Goal: Transaction & Acquisition: Purchase product/service

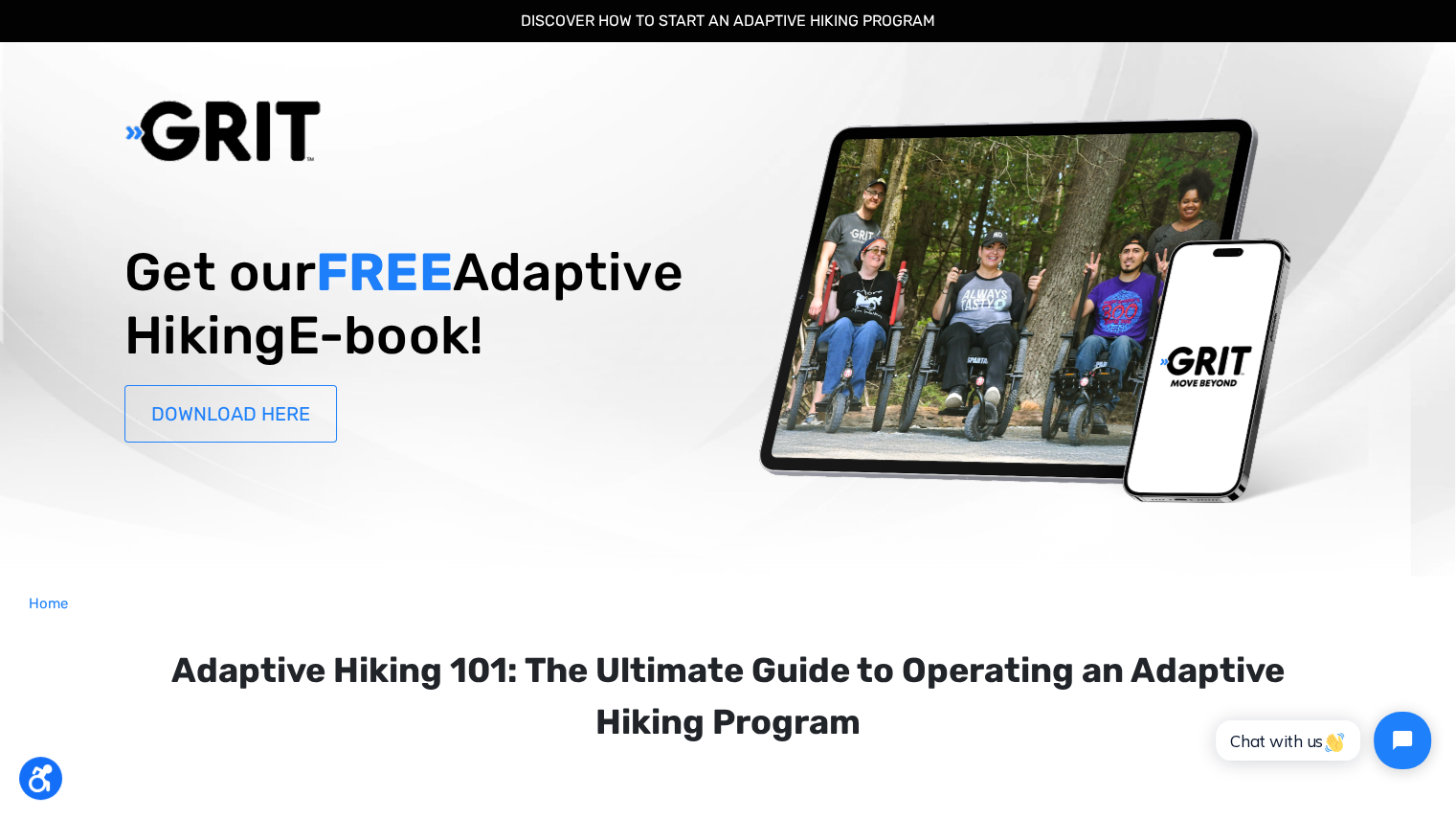
click at [298, 443] on link "DOWNLOAD HERE" at bounding box center [231, 414] width 213 height 57
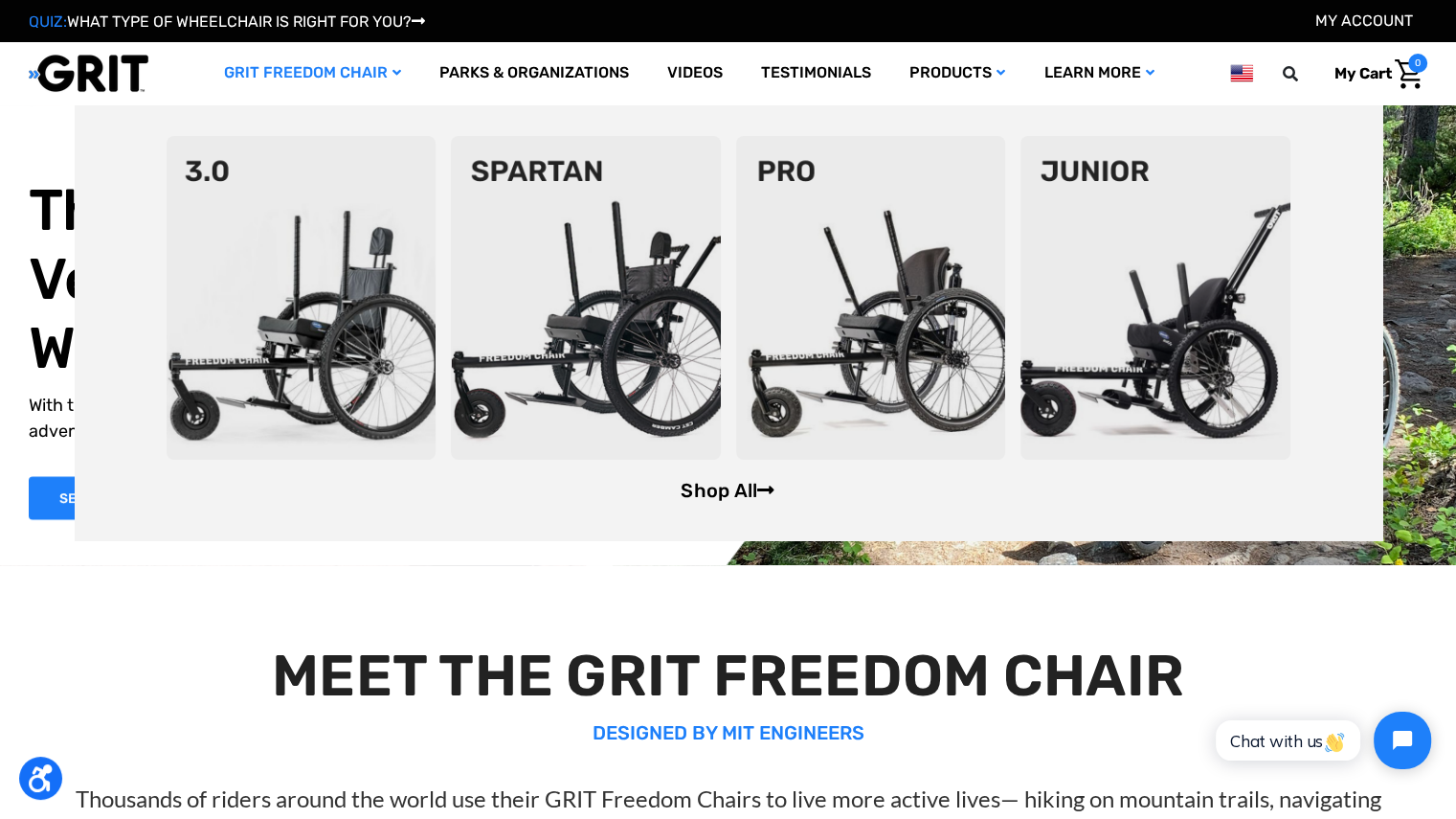
click at [728, 483] on link "Shop All" at bounding box center [727, 490] width 94 height 23
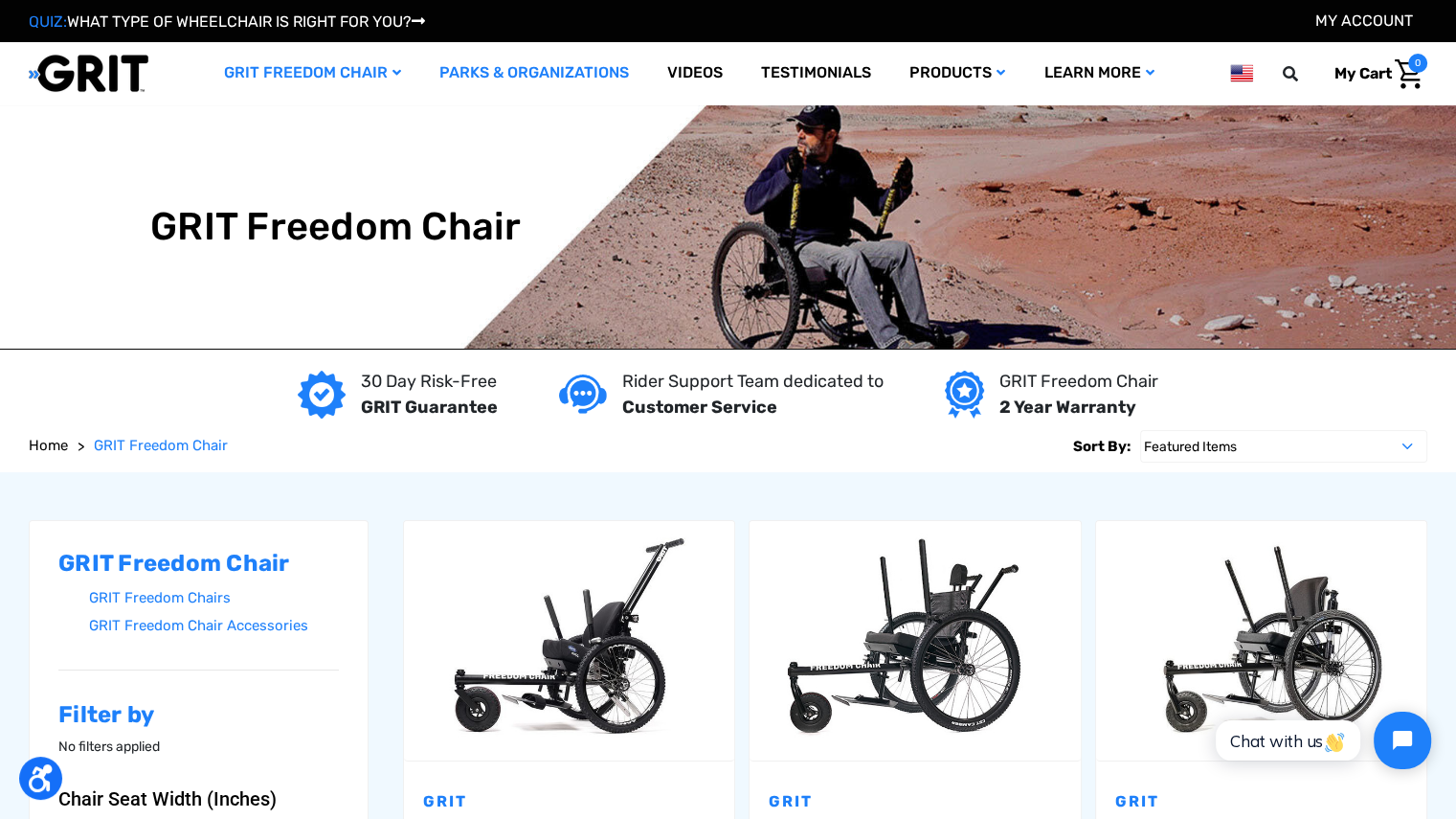
click at [501, 80] on link "Parks & Organizations" at bounding box center [534, 73] width 228 height 62
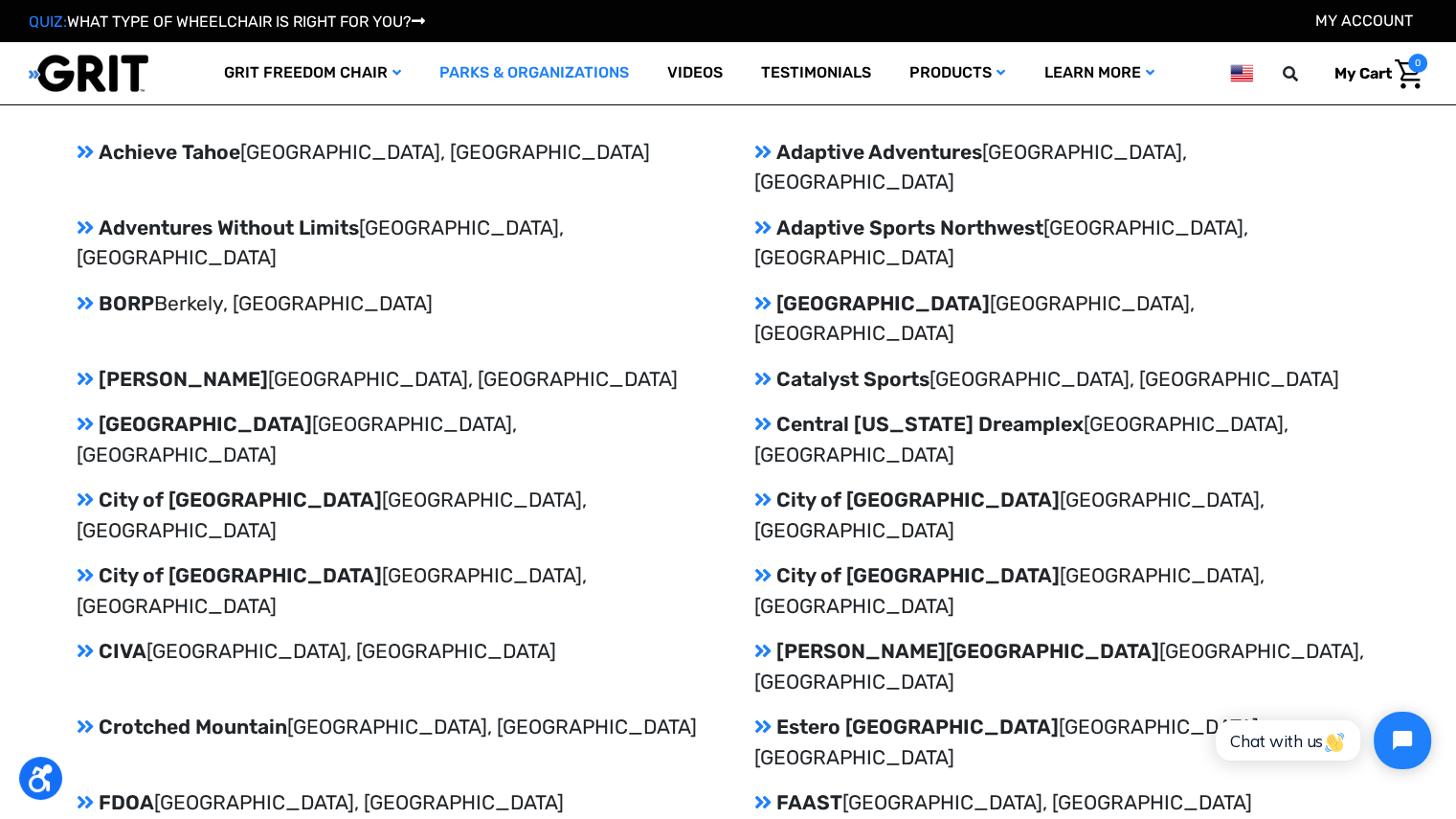
scroll to position [2131, 0]
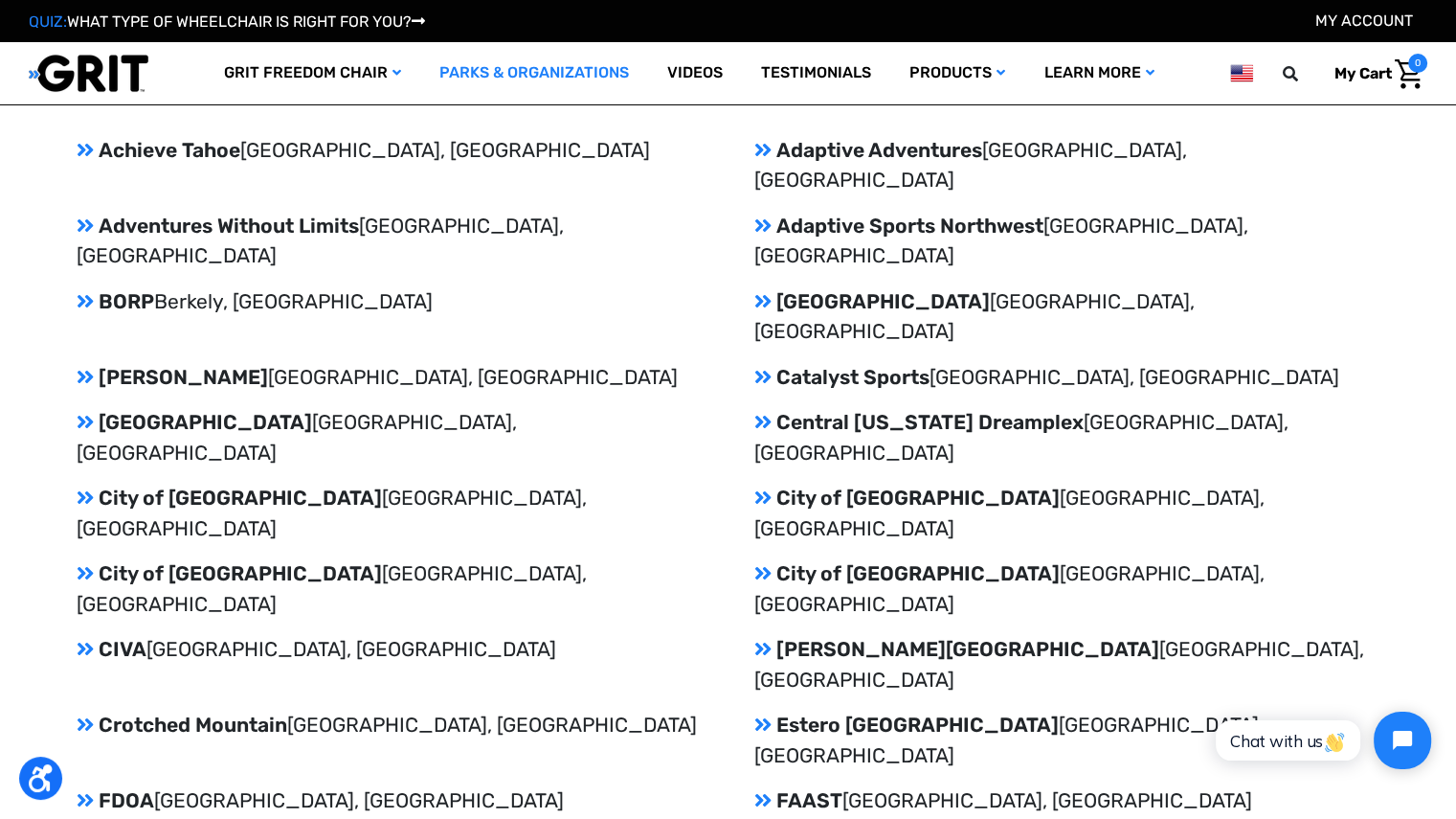
click at [81, 367] on icon at bounding box center [85, 376] width 17 height 20
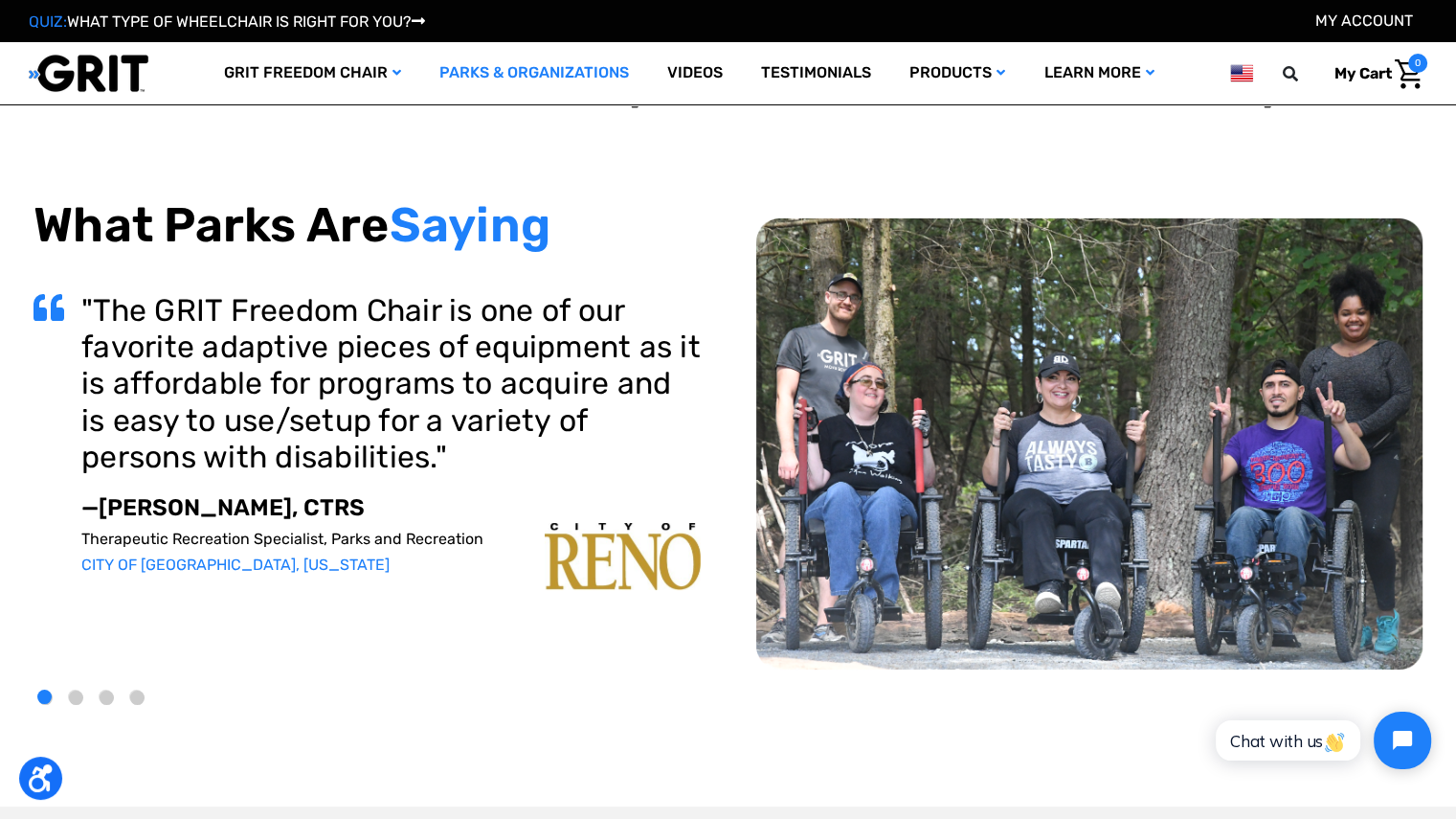
scroll to position [0, 0]
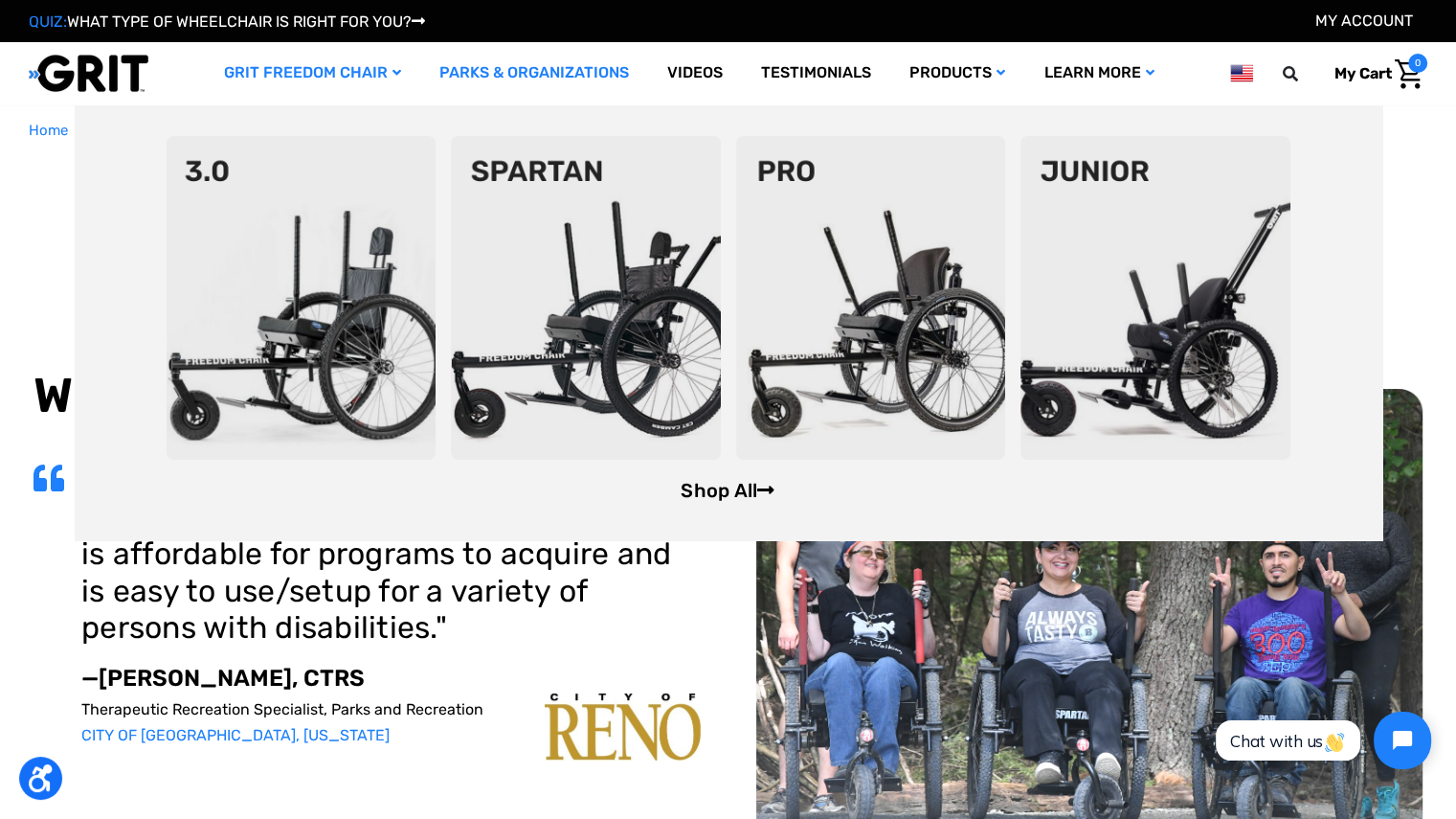
click at [728, 489] on link "Shop All" at bounding box center [727, 490] width 94 height 23
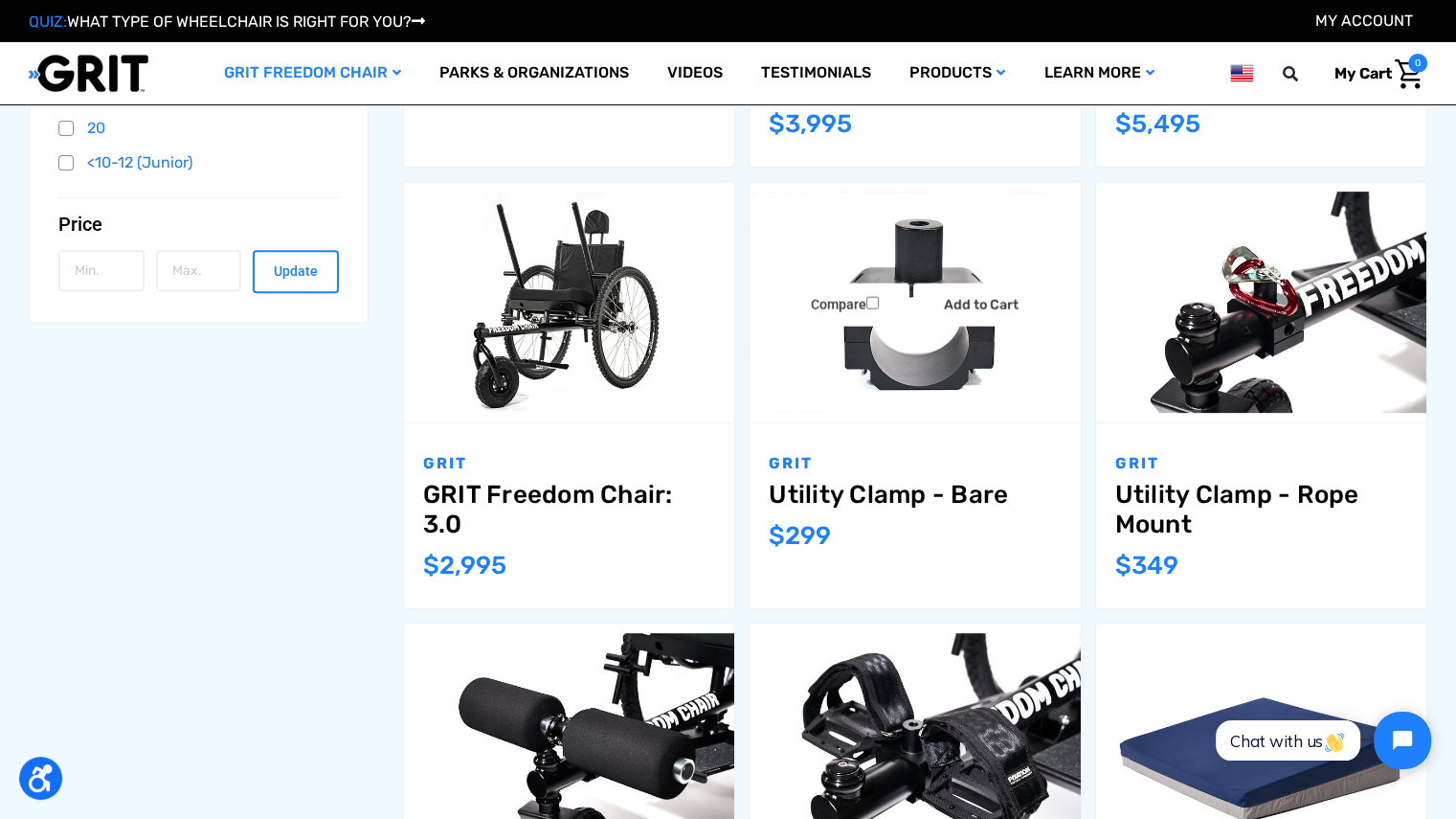
scroll to position [674, 0]
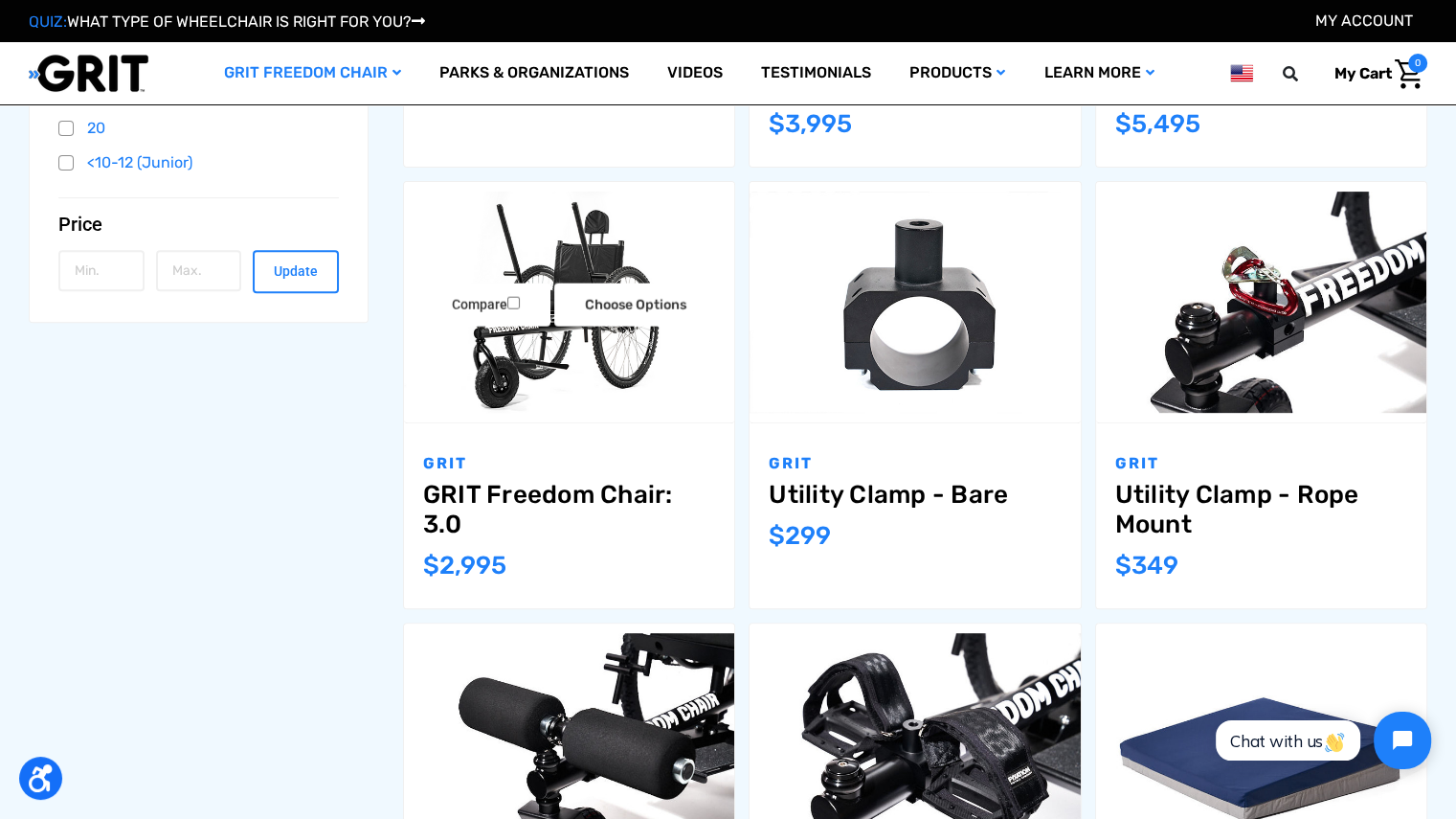
click at [616, 385] on img "GRIT Freedom Chair: 3.0,$2,995.00\a" at bounding box center [568, 302] width 330 height 221
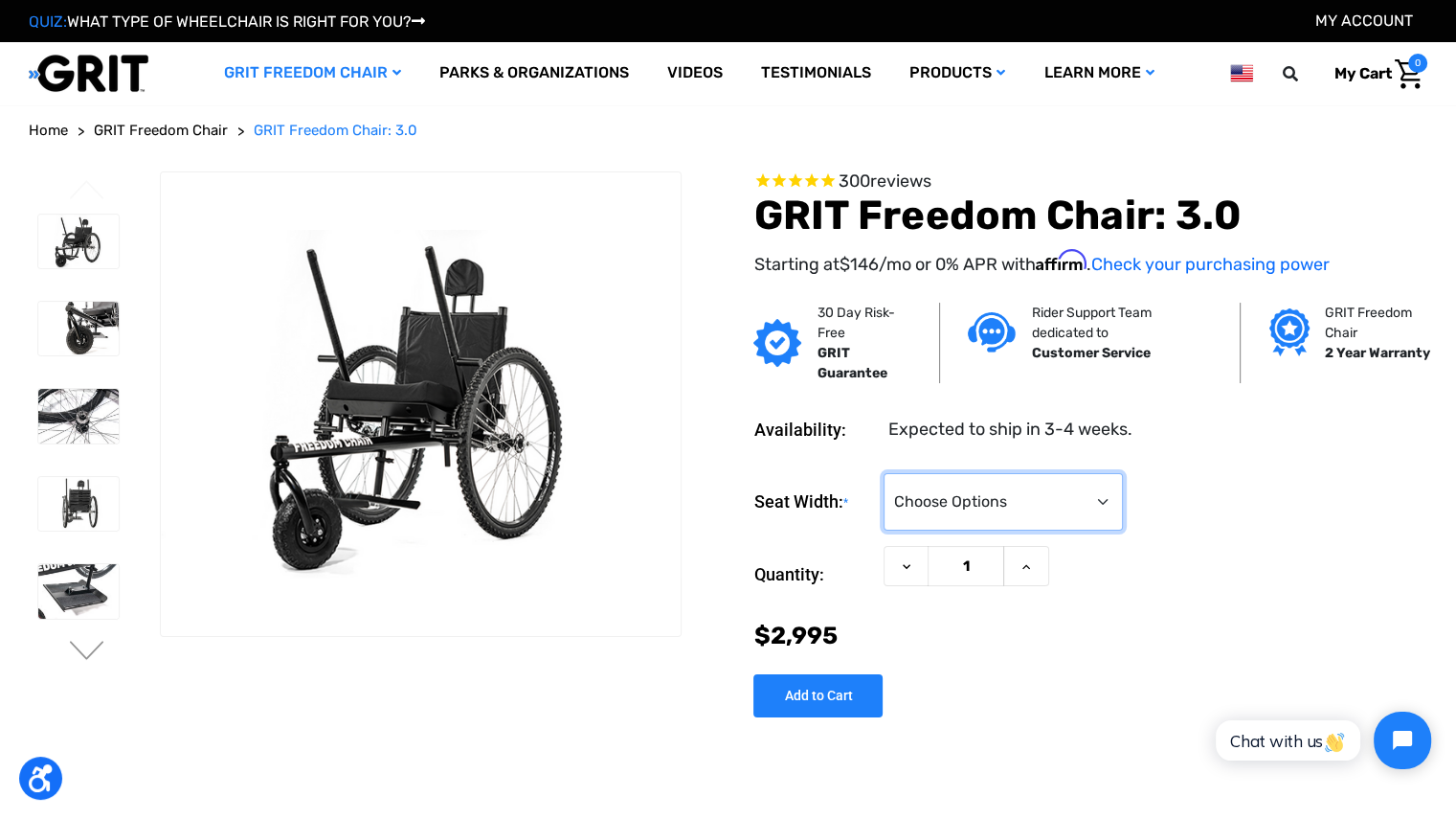
click at [1030, 507] on select "Choose Options 16" 18" 20"" at bounding box center [1003, 502] width 239 height 57
click at [1255, 550] on div "Quantity: Decrease Quantity of GRIT Freedom Chair: 3.0 1 Increase Quantity of G…" at bounding box center [1091, 575] width 674 height 57
